Goal: Find specific page/section: Find specific page/section

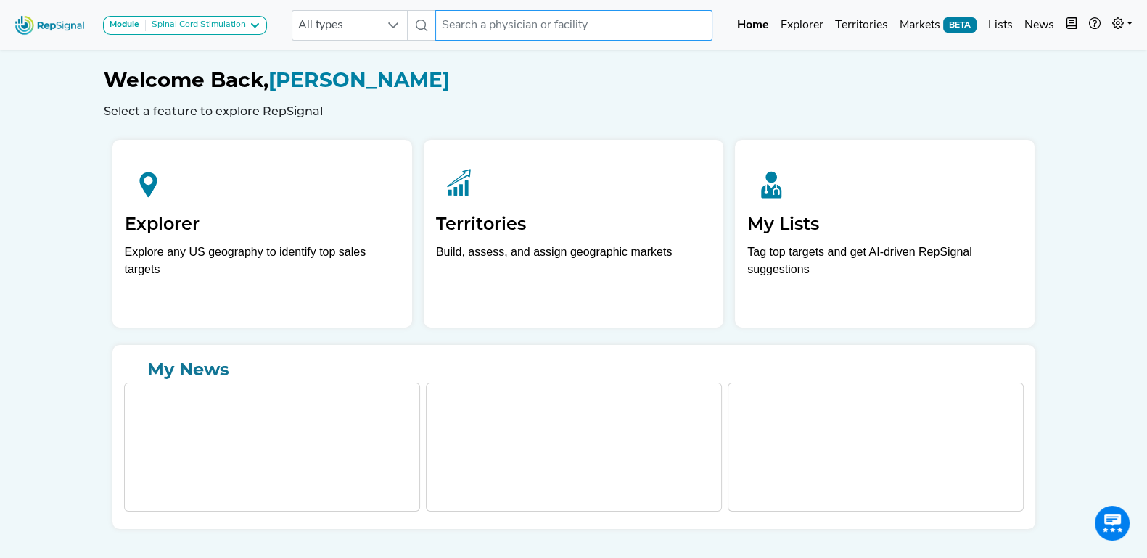
click at [514, 23] on input "text" at bounding box center [573, 25] width 277 height 30
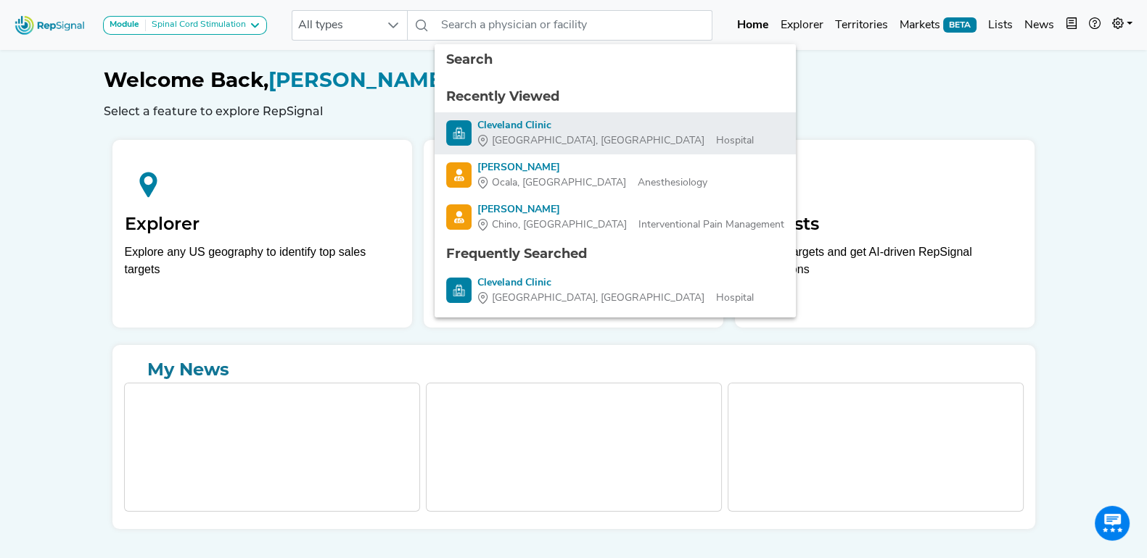
click at [518, 131] on div "Cleveland Clinic" at bounding box center [615, 125] width 276 height 15
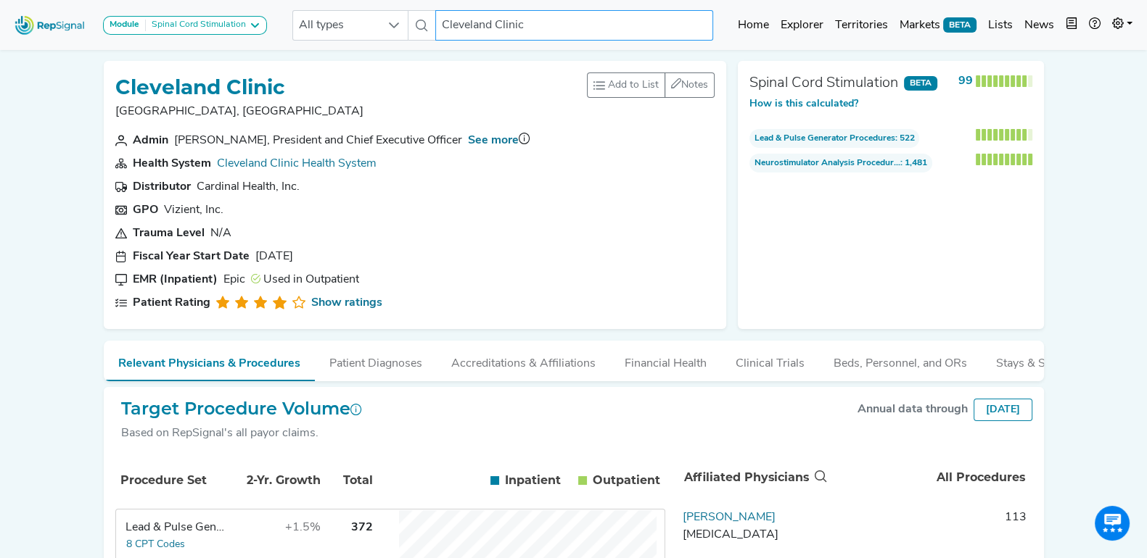
click at [511, 20] on input "Cleveland Clinic" at bounding box center [573, 25] width 277 height 30
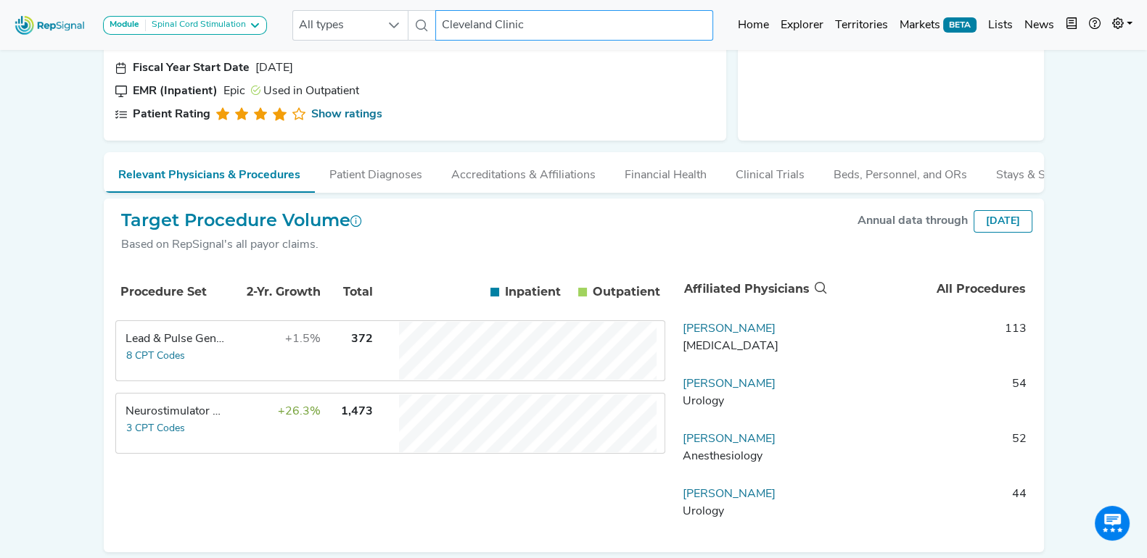
scroll to position [189, 0]
type input "m"
click at [492, 30] on input "text" at bounding box center [573, 25] width 277 height 30
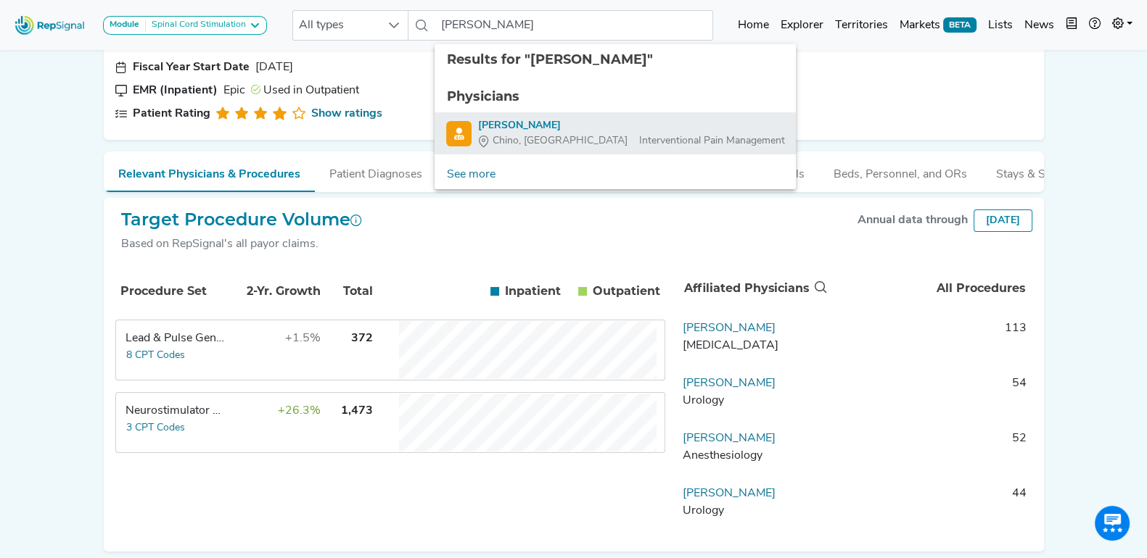
click at [553, 118] on div "[PERSON_NAME]" at bounding box center [630, 125] width 307 height 15
type input "[PERSON_NAME]"
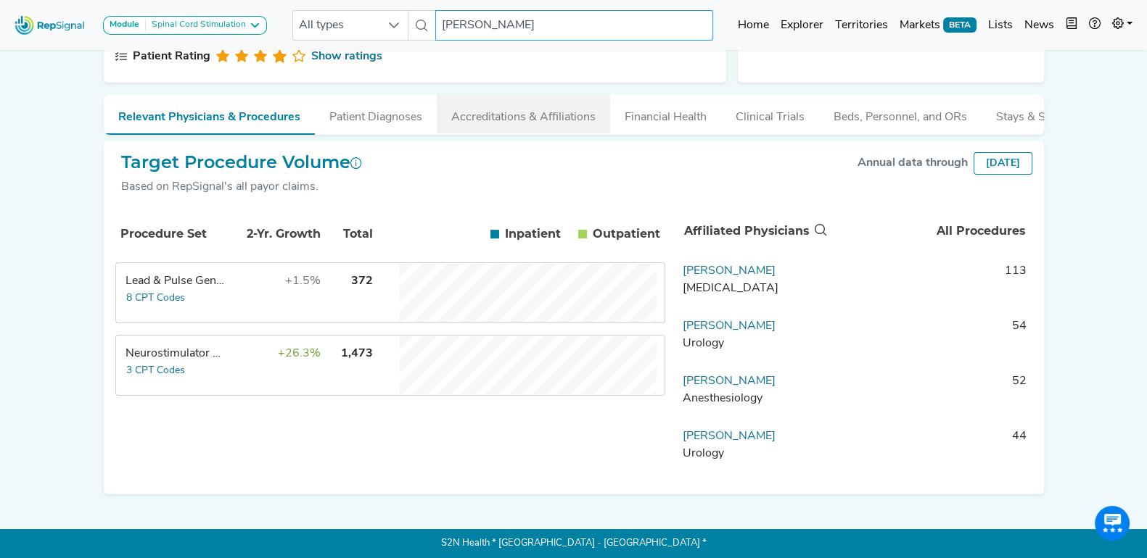
scroll to position [258, 0]
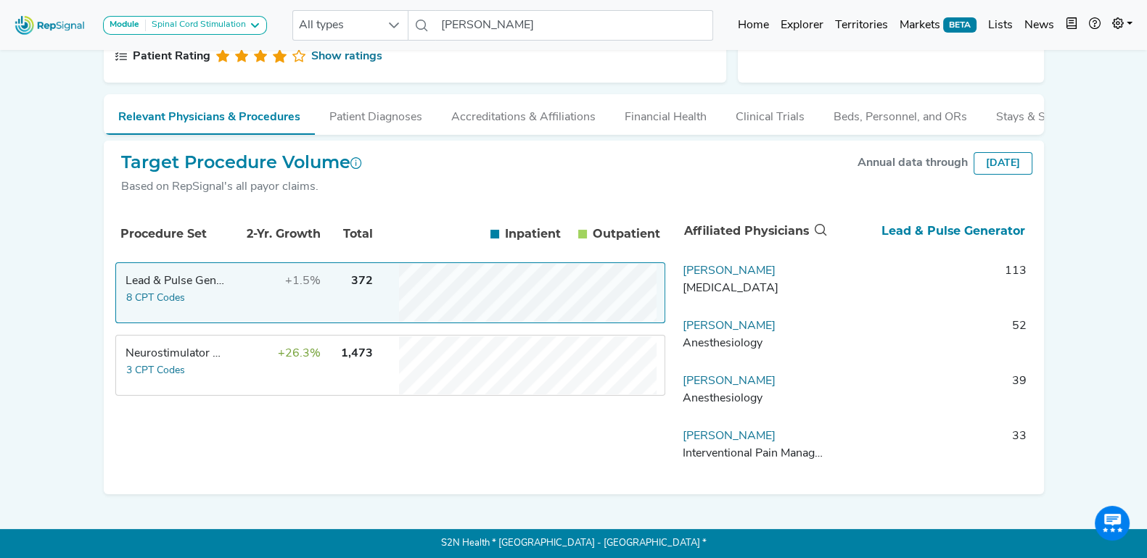
click at [1092, 310] on div "Module Spinal Cord Stimulation Atherectomy BTK Peripheral Interventions Sandbox…" at bounding box center [573, 155] width 1147 height 805
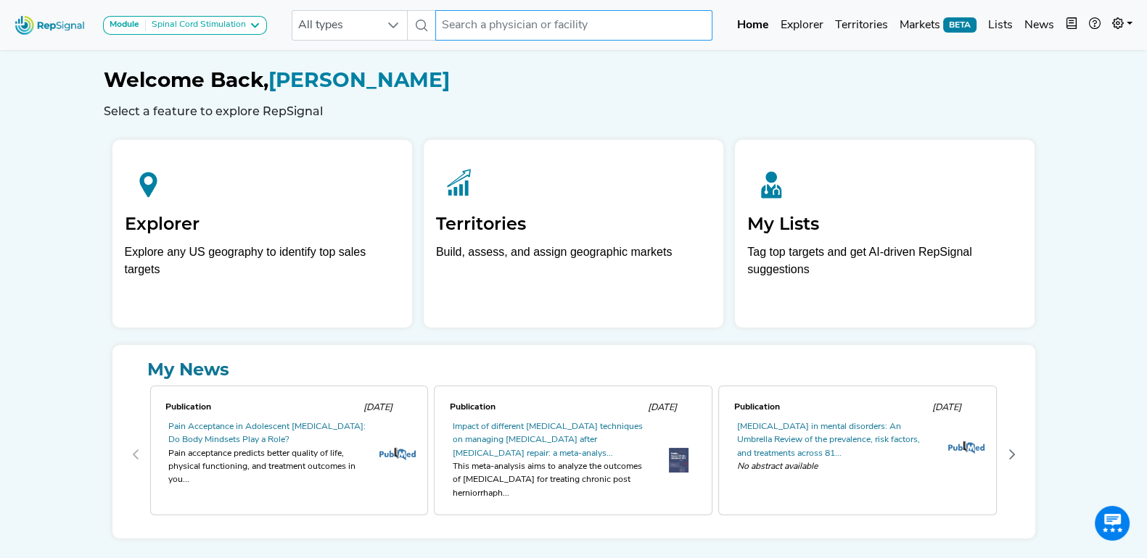
click at [529, 26] on input "text" at bounding box center [573, 25] width 277 height 30
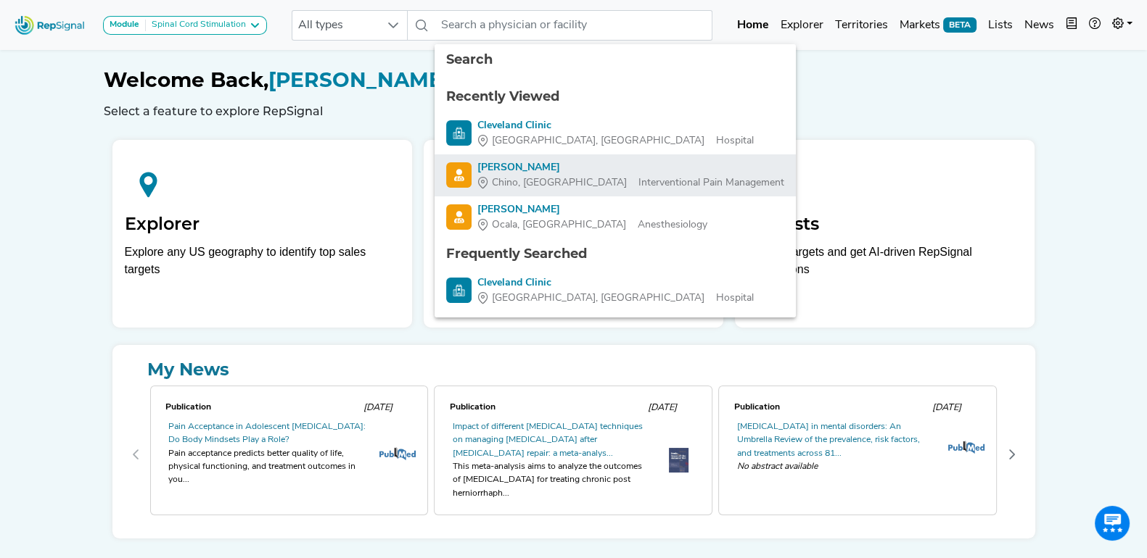
click at [567, 170] on div "[PERSON_NAME]" at bounding box center [630, 167] width 307 height 15
type input "[PERSON_NAME]"
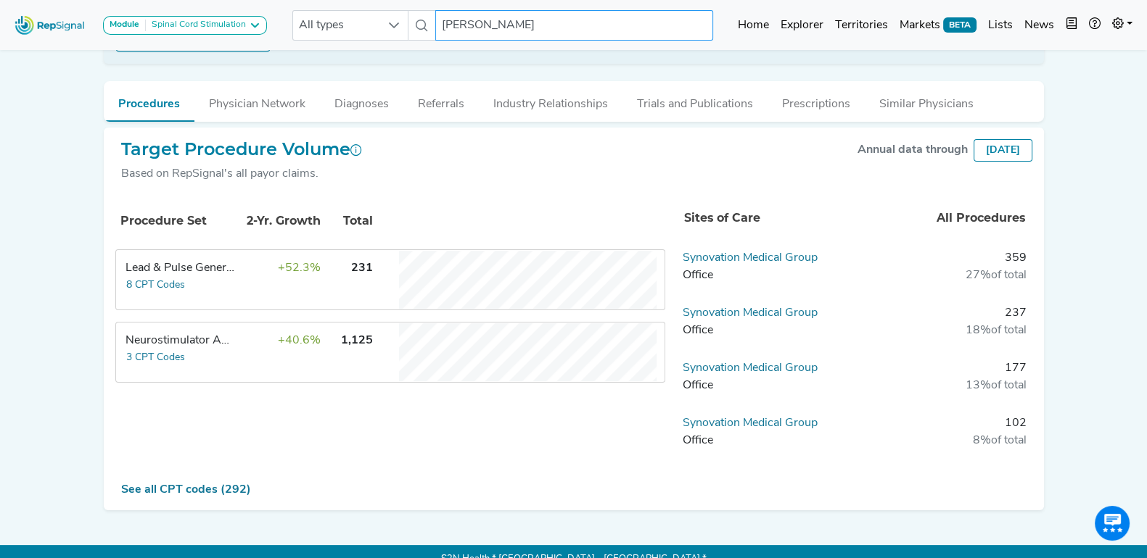
scroll to position [329, 0]
click at [490, 28] on input "[PERSON_NAME]" at bounding box center [573, 25] width 277 height 30
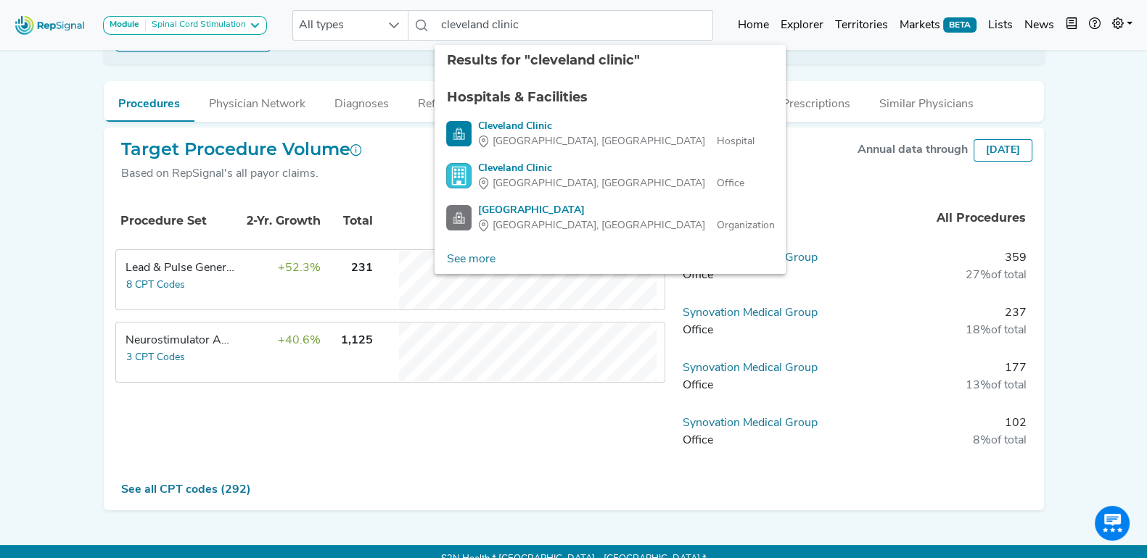
click at [536, 115] on ul "Hospitals & Facilities [GEOGRAPHIC_DATA] [GEOGRAPHIC_DATA], [GEOGRAPHIC_DATA] […" at bounding box center [609, 160] width 351 height 169
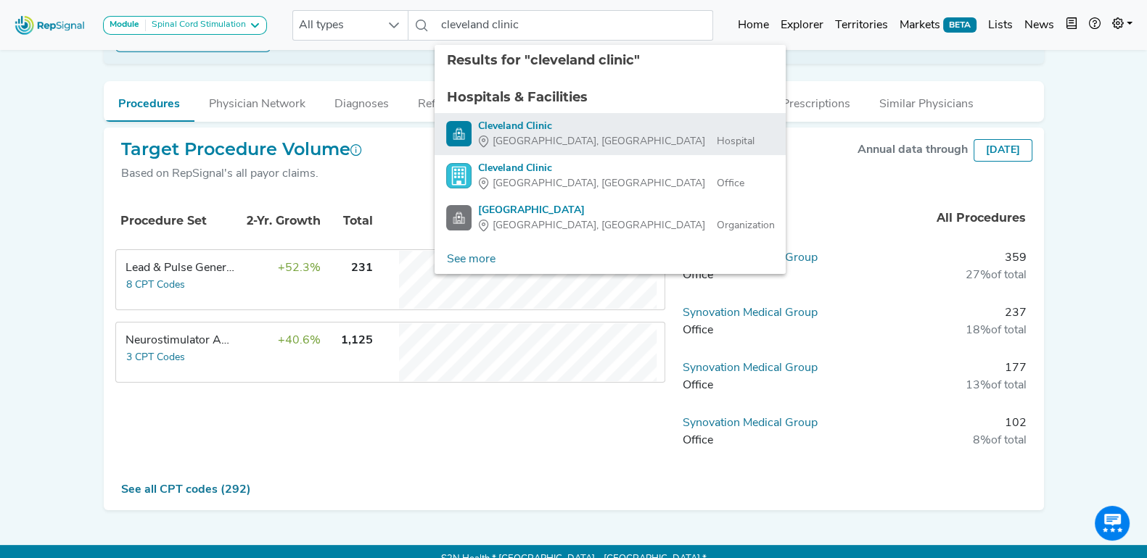
click at [517, 128] on div "Cleveland Clinic" at bounding box center [615, 126] width 276 height 15
type input "Cleveland Clinic"
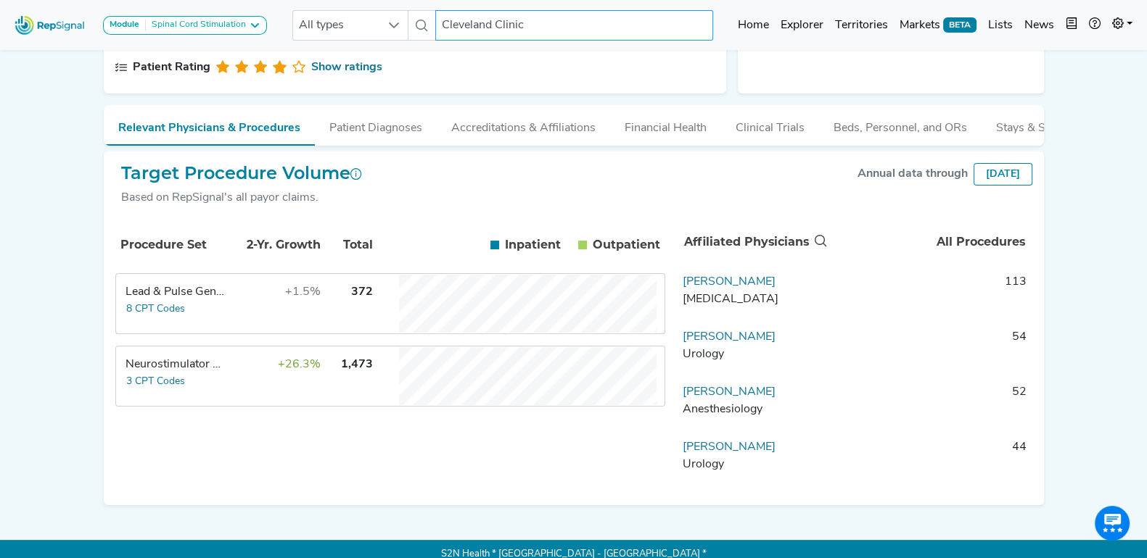
scroll to position [235, 0]
